Goal: Transaction & Acquisition: Purchase product/service

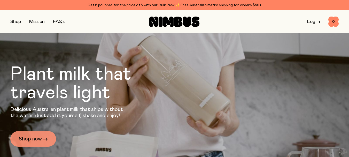
scroll to position [52, 0]
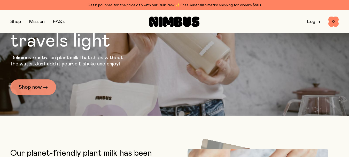
click at [31, 90] on link "Shop now →" at bounding box center [33, 86] width 46 height 15
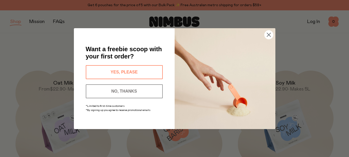
scroll to position [49, 0]
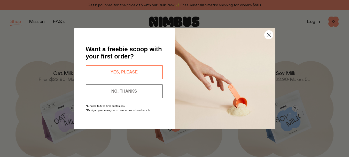
click at [270, 34] on circle "Close dialog" at bounding box center [268, 34] width 9 height 9
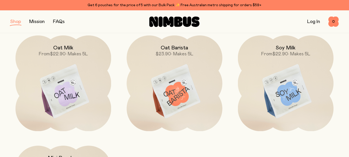
scroll to position [70, 0]
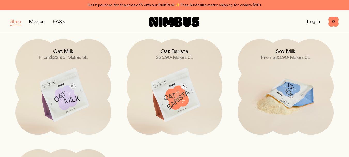
click at [286, 98] on img at bounding box center [285, 95] width 95 height 112
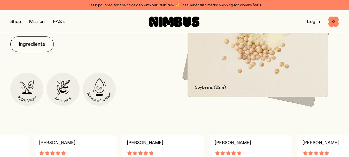
scroll to position [292, 0]
